Goal: Find specific page/section: Find specific page/section

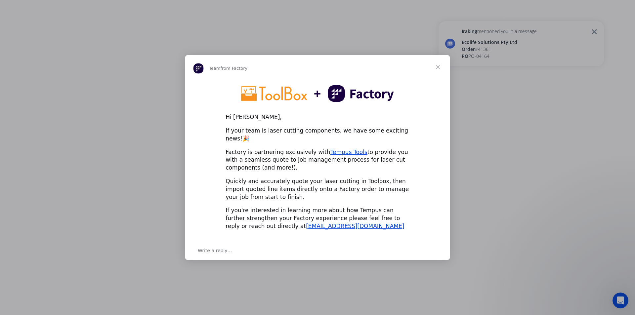
click at [438, 70] on span "Close" at bounding box center [438, 67] width 24 height 24
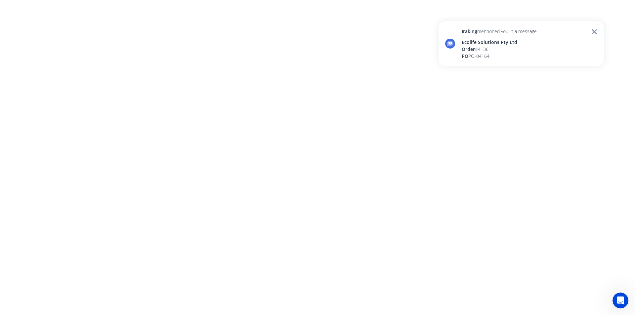
click at [594, 31] on icon at bounding box center [594, 32] width 6 height 8
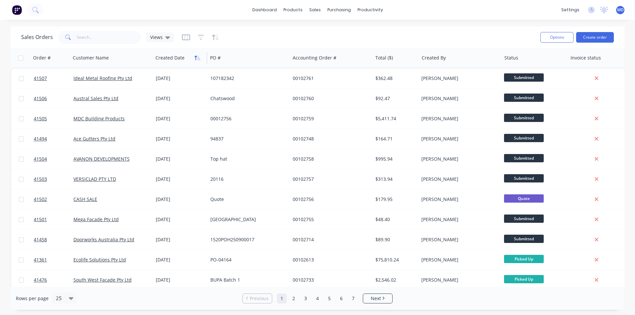
click at [196, 57] on icon "button" at bounding box center [197, 57] width 6 height 5
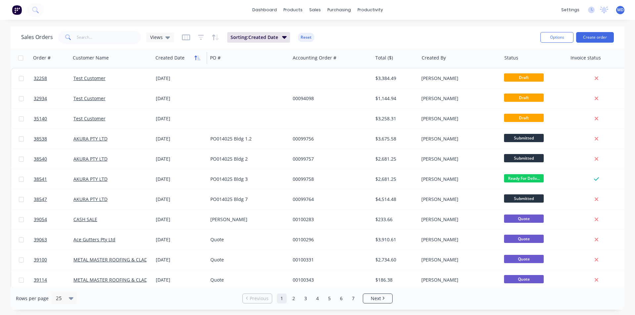
click at [196, 58] on icon "button" at bounding box center [197, 57] width 6 height 5
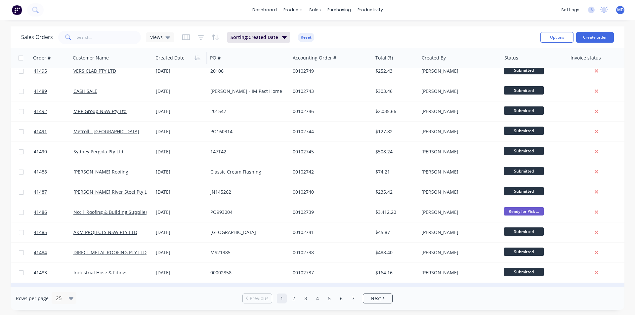
scroll to position [288, 0]
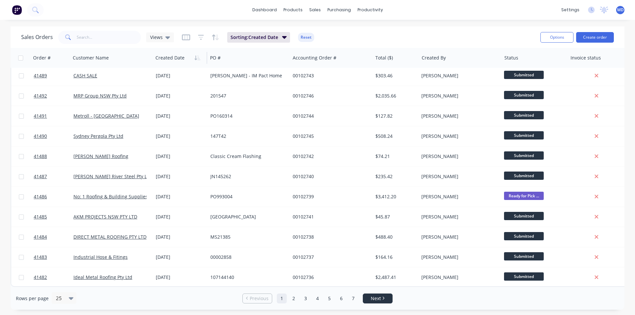
click at [373, 298] on span "Next" at bounding box center [376, 298] width 10 height 7
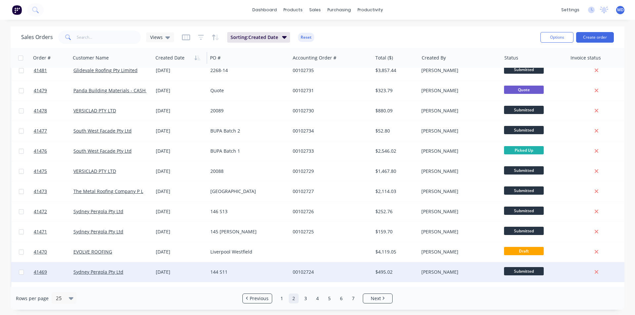
scroll to position [0, 0]
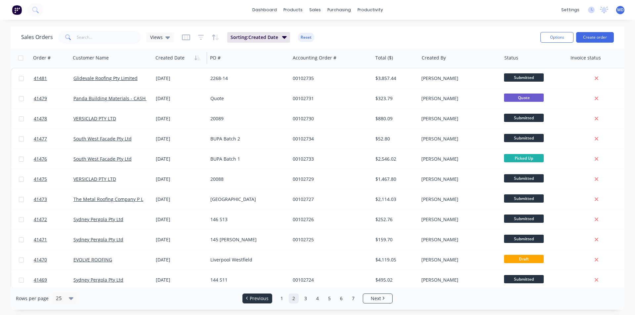
click at [256, 298] on span "Previous" at bounding box center [259, 298] width 19 height 7
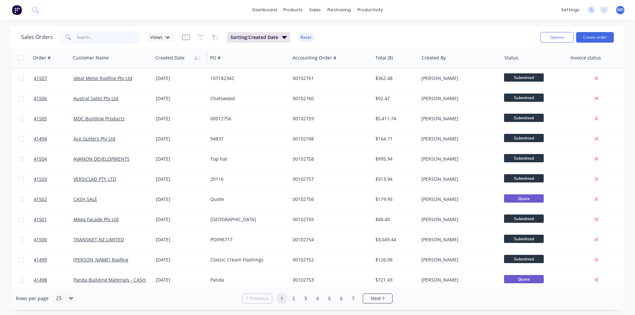
click at [113, 36] on input "text" at bounding box center [109, 37] width 64 height 13
type input "41446"
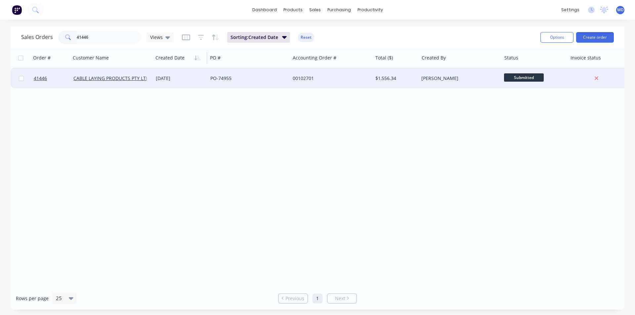
click at [260, 77] on div "PO-74955" at bounding box center [246, 78] width 73 height 7
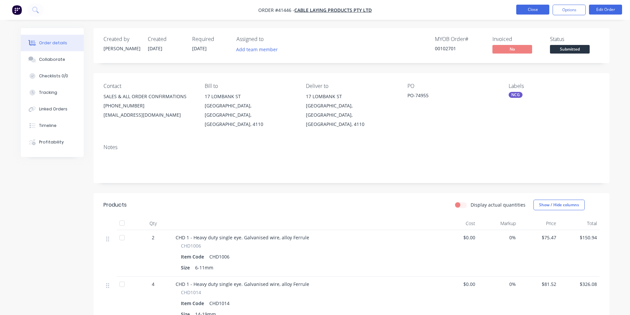
click at [531, 7] on button "Close" at bounding box center [532, 10] width 33 height 10
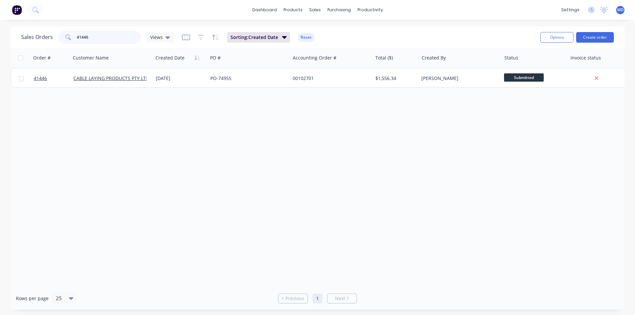
drag, startPoint x: 114, startPoint y: 32, endPoint x: 29, endPoint y: 36, distance: 85.4
click at [29, 36] on div "Sales Orders 41446 Views" at bounding box center [97, 37] width 153 height 13
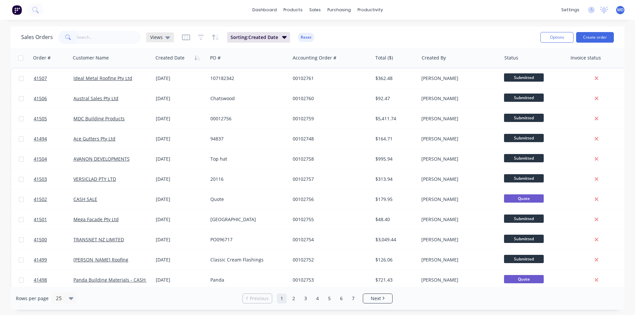
click at [156, 37] on span "Views" at bounding box center [156, 37] width 13 height 7
click at [372, 9] on div "productivity" at bounding box center [370, 10] width 32 height 10
click at [387, 30] on div "Workflow" at bounding box center [382, 32] width 20 height 6
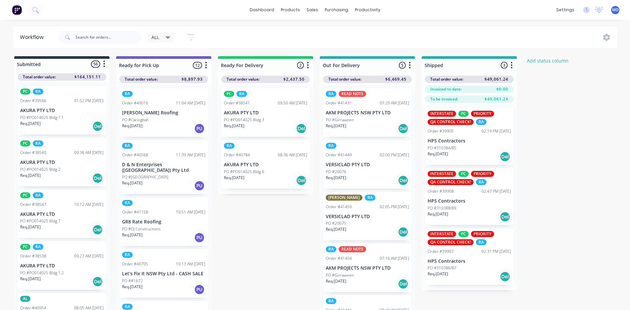
click at [158, 36] on span "ALL" at bounding box center [155, 37] width 8 height 7
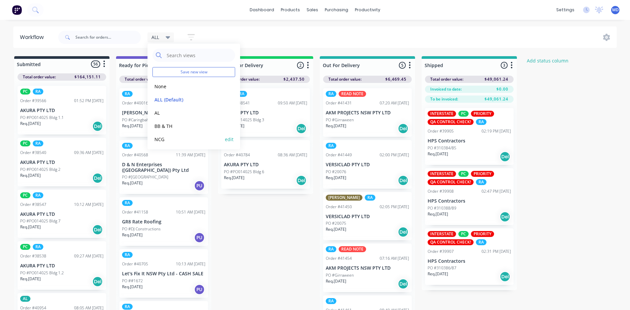
click at [160, 138] on button "NCG" at bounding box center [187, 140] width 70 height 8
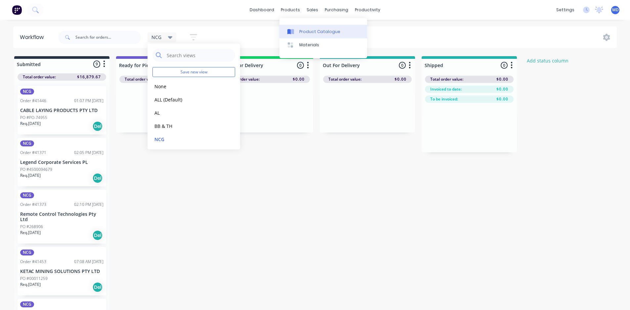
click at [326, 33] on div "Product Catalogue" at bounding box center [319, 32] width 41 height 6
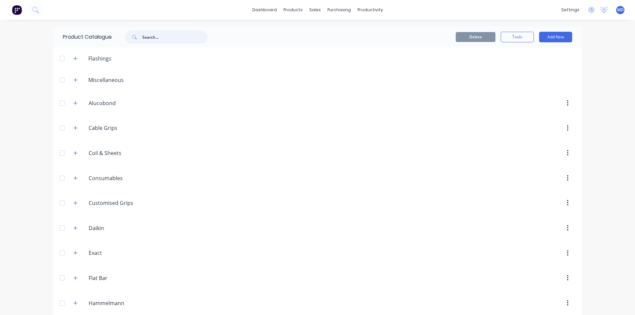
click at [172, 36] on input "text" at bounding box center [174, 36] width 65 height 13
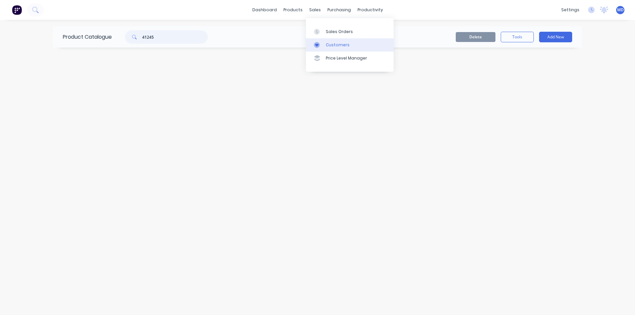
type input "41245"
click at [338, 43] on div "Customers" at bounding box center [338, 45] width 24 height 6
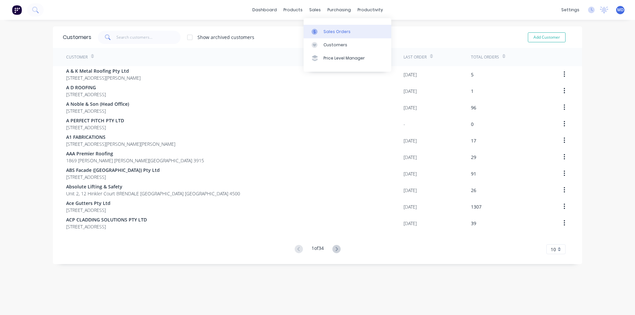
click at [341, 29] on div "Sales Orders" at bounding box center [336, 32] width 27 height 6
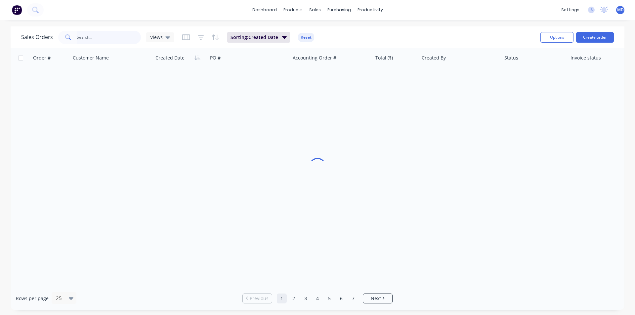
click at [120, 39] on input "text" at bounding box center [109, 37] width 64 height 13
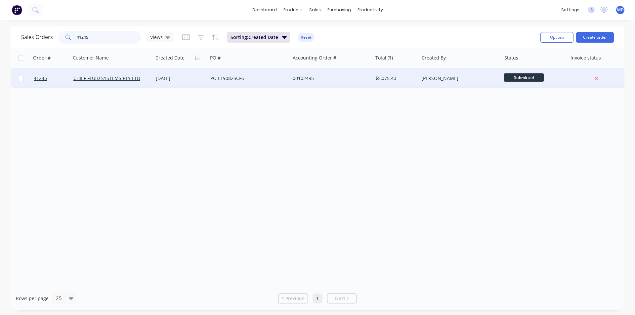
type input "41245"
click at [272, 75] on div "PO L190825CFS" at bounding box center [249, 78] width 82 height 20
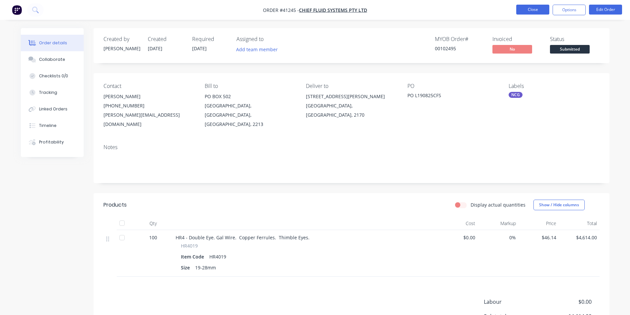
click at [531, 10] on button "Close" at bounding box center [532, 10] width 33 height 10
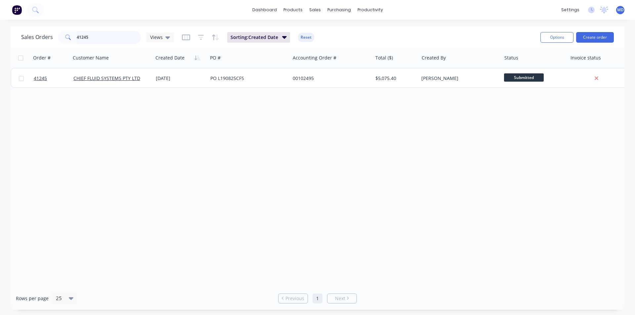
drag, startPoint x: 44, startPoint y: 39, endPoint x: 86, endPoint y: 34, distance: 41.6
click at [34, 38] on div "Sales Orders 41245 Views" at bounding box center [97, 37] width 153 height 13
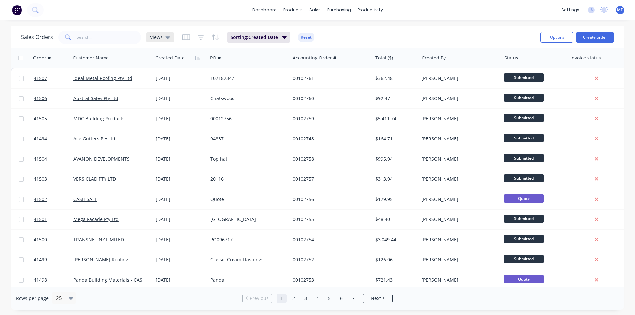
click at [166, 35] on icon at bounding box center [167, 37] width 5 height 7
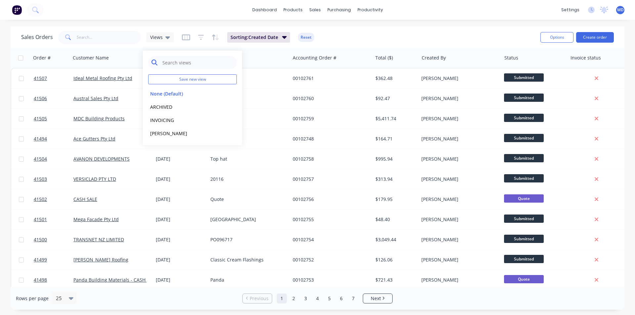
click at [181, 62] on input "text" at bounding box center [198, 62] width 72 height 13
click at [109, 40] on input "text" at bounding box center [109, 37] width 64 height 13
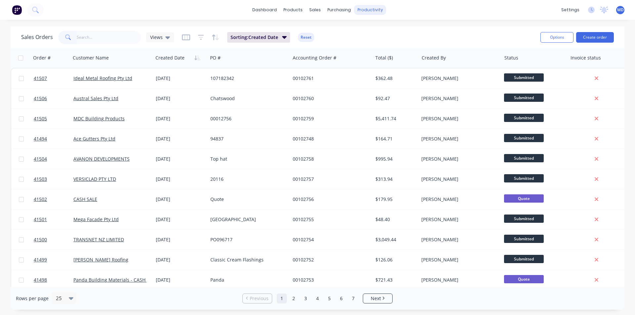
click at [370, 9] on div "productivity" at bounding box center [370, 10] width 32 height 10
click at [383, 32] on div "Workflow" at bounding box center [382, 32] width 20 height 6
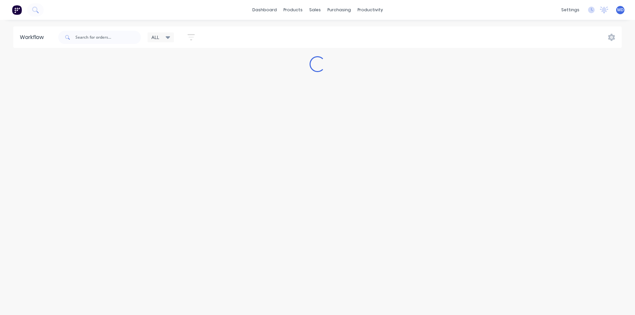
click at [168, 36] on icon at bounding box center [168, 37] width 5 height 3
click at [160, 137] on button "NCG" at bounding box center [187, 140] width 70 height 8
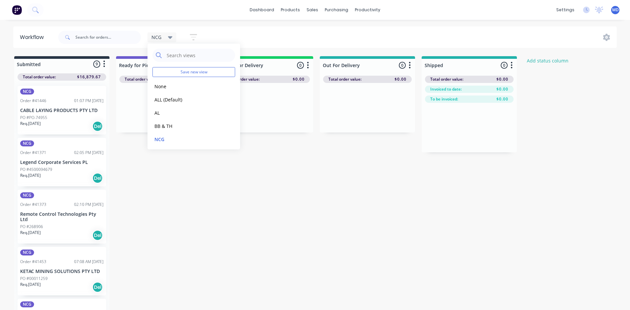
click at [170, 38] on icon at bounding box center [170, 37] width 5 height 3
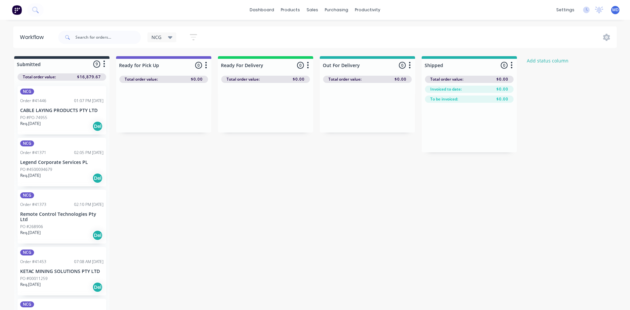
click at [170, 36] on icon at bounding box center [170, 37] width 5 height 7
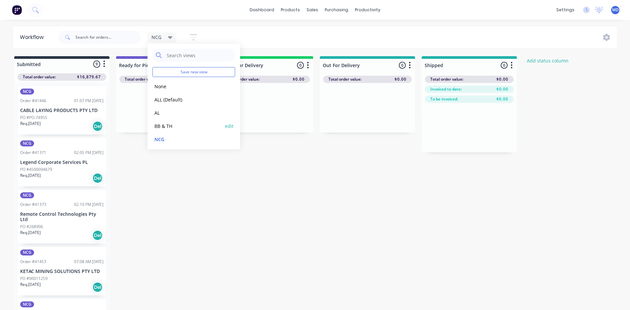
click at [165, 126] on button "BB & TH" at bounding box center [187, 126] width 70 height 8
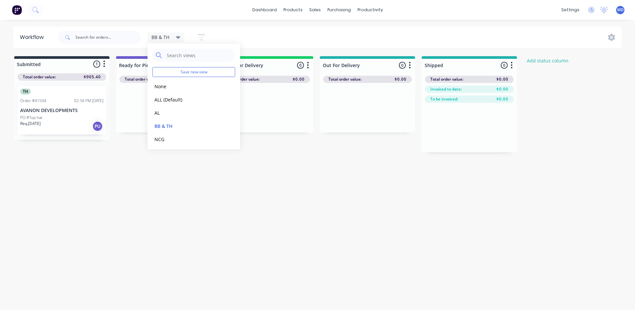
click at [179, 37] on icon at bounding box center [178, 37] width 5 height 3
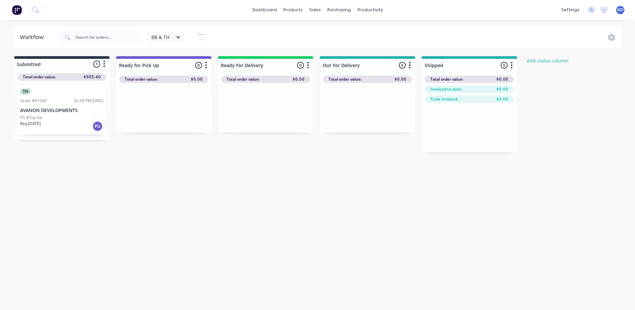
click at [180, 35] on icon at bounding box center [178, 37] width 5 height 7
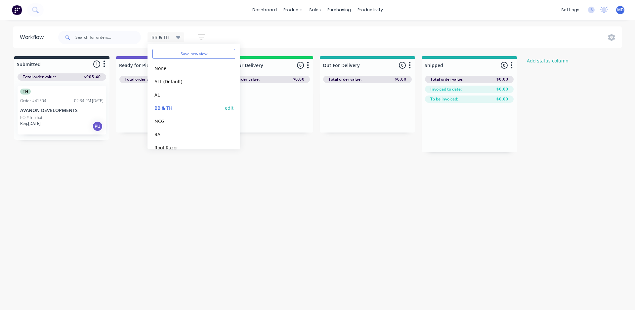
scroll to position [28, 0]
click at [167, 137] on button "Roof Razor" at bounding box center [187, 138] width 70 height 8
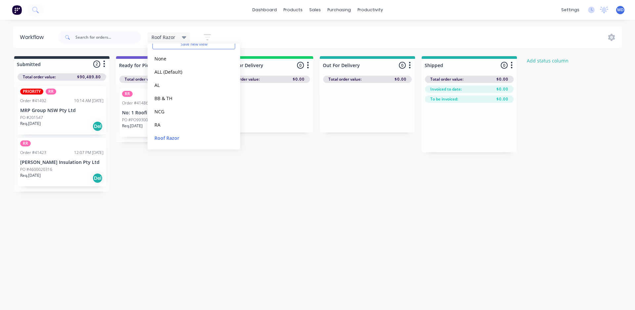
click at [185, 37] on icon at bounding box center [184, 37] width 5 height 3
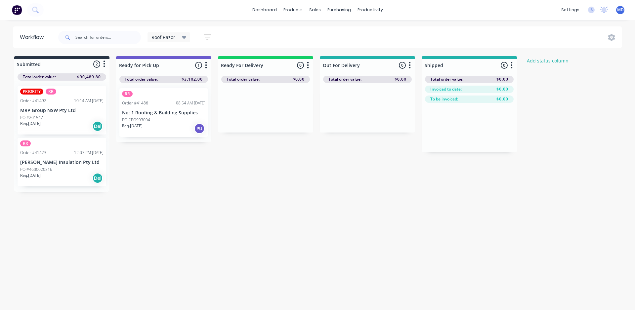
click at [185, 37] on icon at bounding box center [184, 37] width 5 height 3
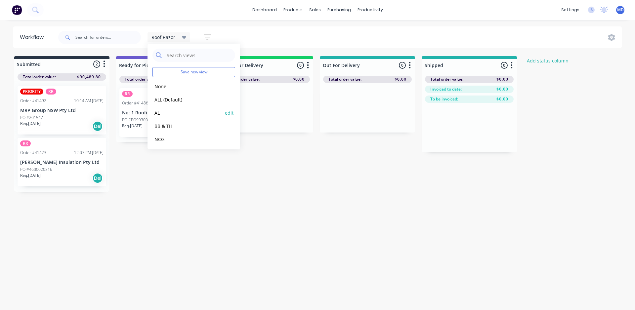
click at [158, 112] on button "AL" at bounding box center [187, 113] width 70 height 8
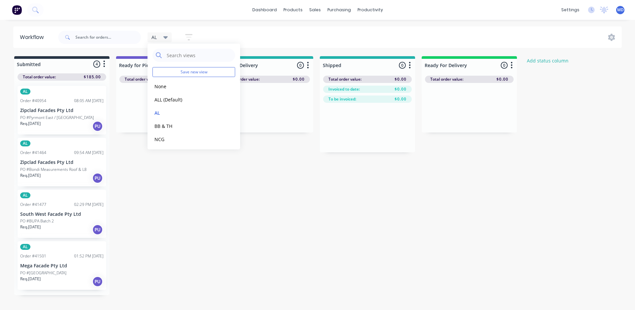
click at [165, 37] on icon at bounding box center [165, 37] width 5 height 3
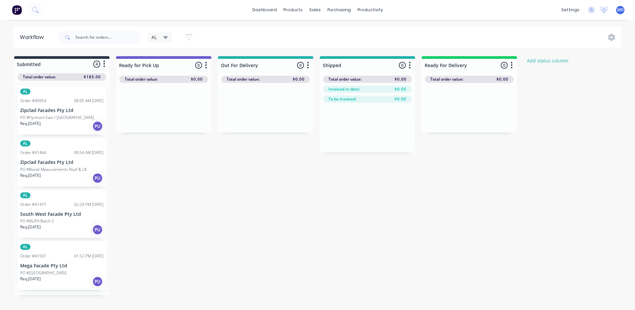
click at [164, 33] on div "AL Save new view None edit ALL (Default) edit AL edit BB & TH edit NCG edit RA …" at bounding box center [173, 37] width 52 height 13
click at [165, 36] on icon at bounding box center [165, 37] width 5 height 7
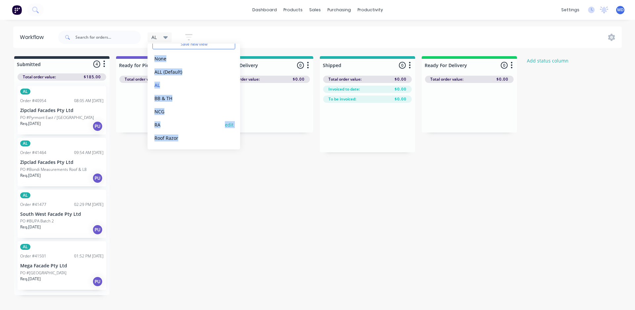
click at [158, 124] on button "RA" at bounding box center [187, 125] width 70 height 8
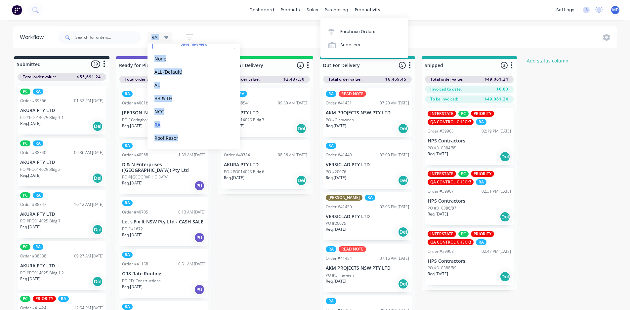
click at [302, 34] on div "RA Save new view None edit ALL (Default) edit AL edit BB & TH edit NCG edit RA …" at bounding box center [337, 37] width 560 height 20
